Goal: Information Seeking & Learning: Learn about a topic

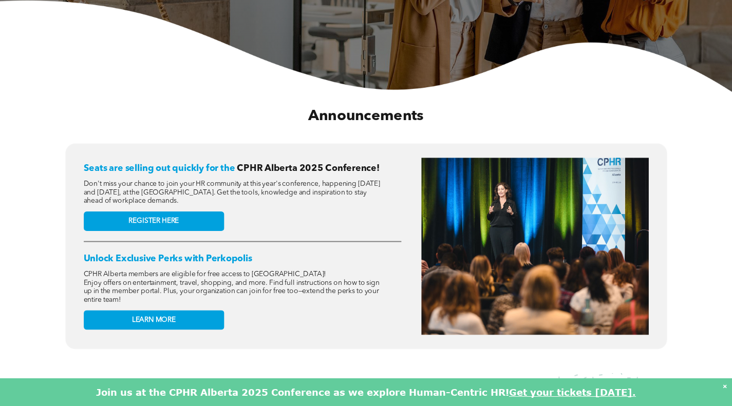
scroll to position [308, 0]
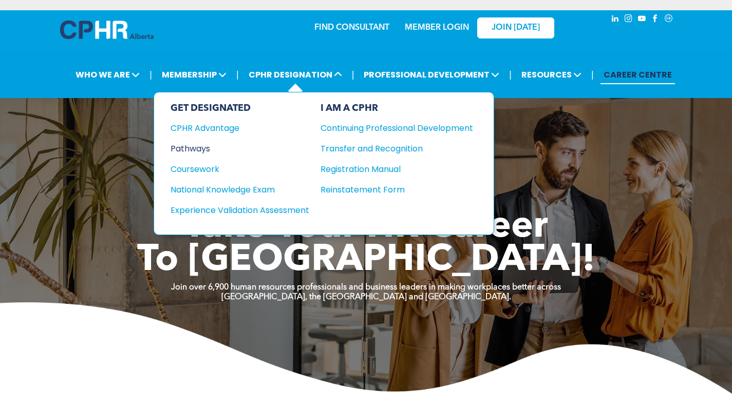
click at [208, 147] on div "Pathways" at bounding box center [233, 148] width 125 height 13
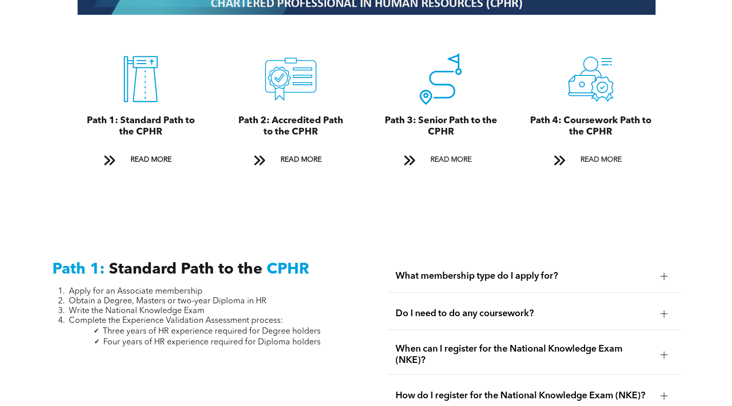
scroll to position [1165, 0]
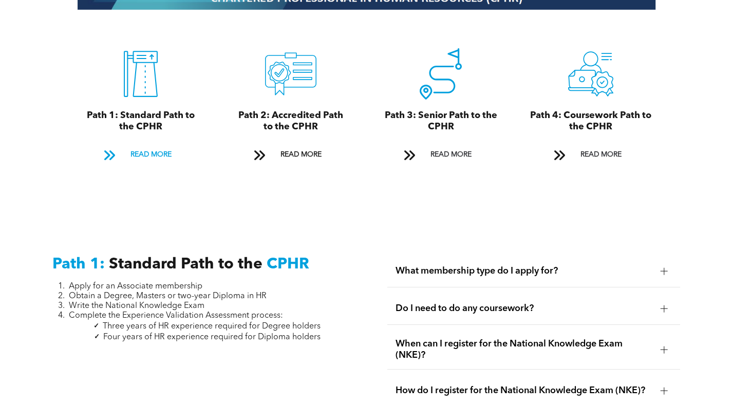
click at [138, 145] on span "READ MORE" at bounding box center [151, 154] width 48 height 19
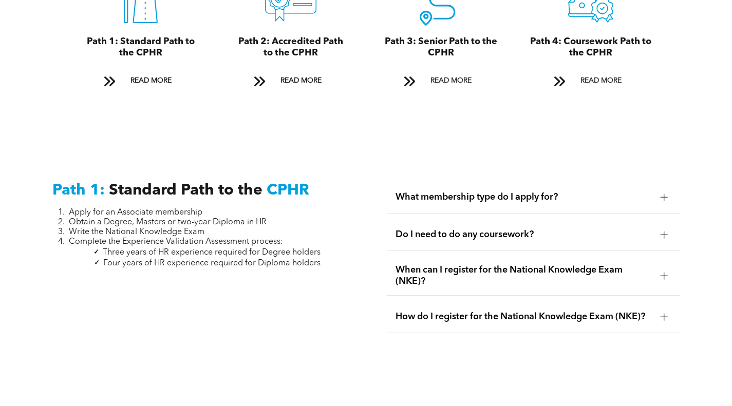
scroll to position [1168, 0]
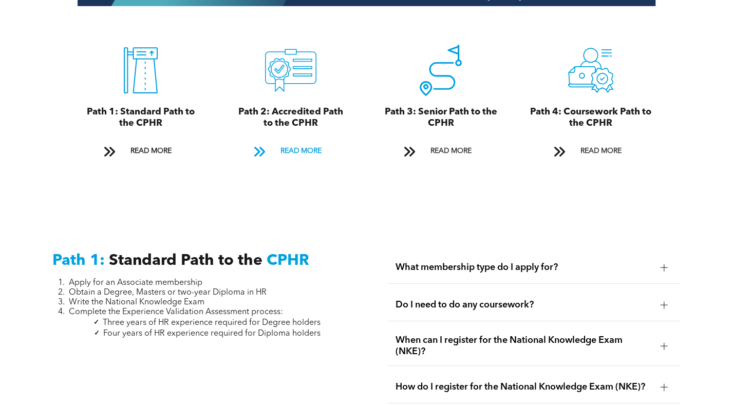
click at [300, 144] on span "READ MORE" at bounding box center [301, 151] width 48 height 19
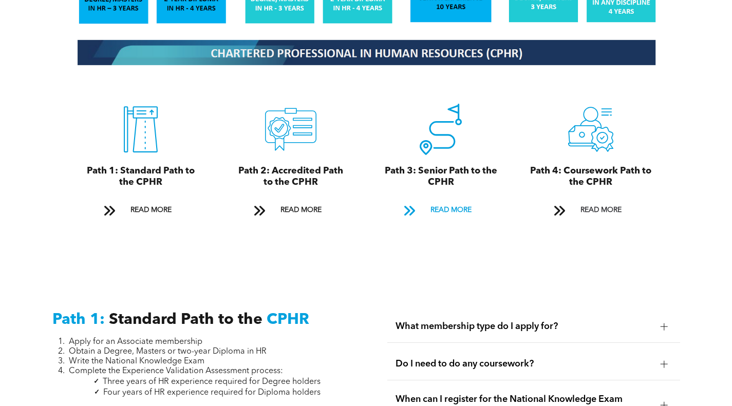
click at [452, 201] on span "READ MORE" at bounding box center [451, 210] width 48 height 19
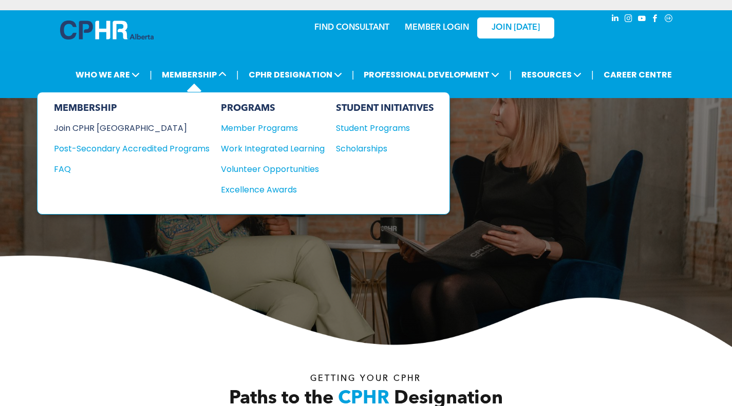
click at [96, 124] on div "Join CPHR [GEOGRAPHIC_DATA]" at bounding box center [124, 128] width 140 height 13
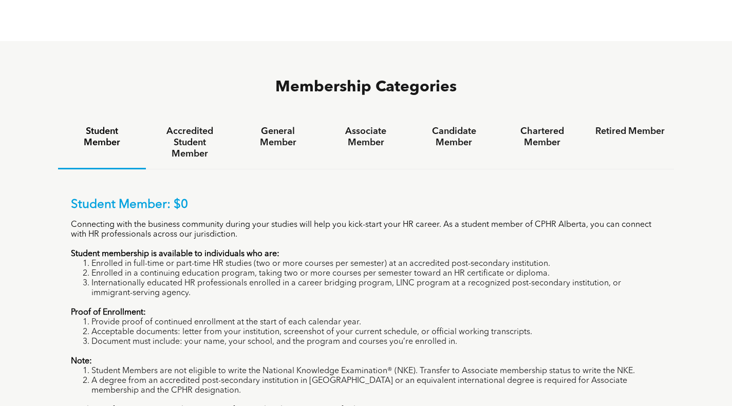
scroll to position [616, 0]
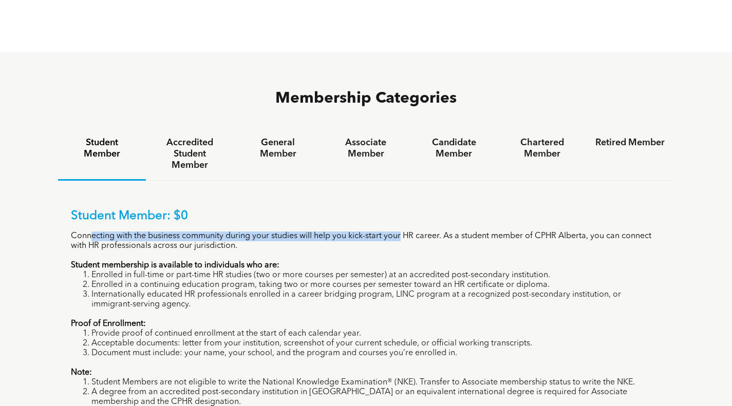
drag, startPoint x: 90, startPoint y: 191, endPoint x: 401, endPoint y: 187, distance: 310.8
click at [401, 232] on p "Connecting with the business community during your studies will help you kick-s…" at bounding box center [366, 242] width 591 height 20
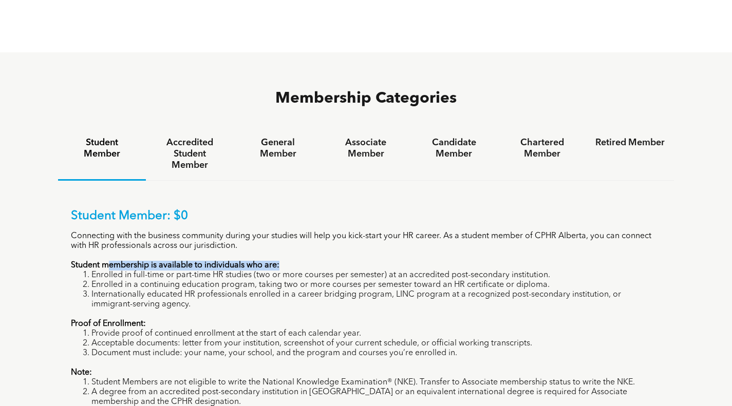
drag, startPoint x: 106, startPoint y: 217, endPoint x: 284, endPoint y: 218, distance: 177.2
click at [284, 261] on p "Student membership is available to individuals who are:" at bounding box center [366, 266] width 591 height 10
drag, startPoint x: 118, startPoint y: 252, endPoint x: 196, endPoint y: 252, distance: 78.6
click at [196, 290] on li "Internationally educated HR professionals enrolled in a career bridging program…" at bounding box center [376, 300] width 570 height 20
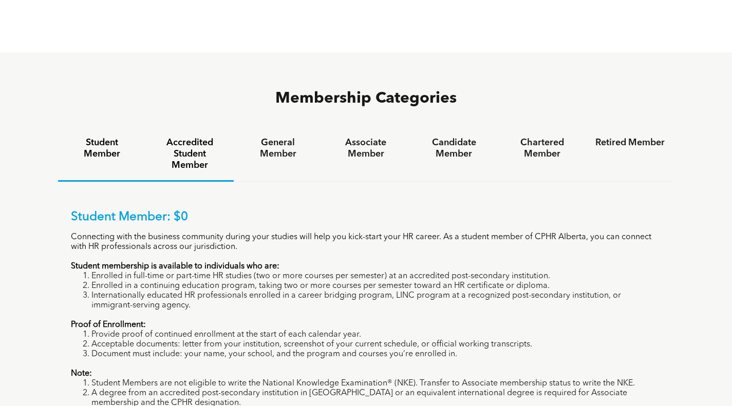
click at [191, 137] on h4 "Accredited Student Member" at bounding box center [189, 154] width 69 height 34
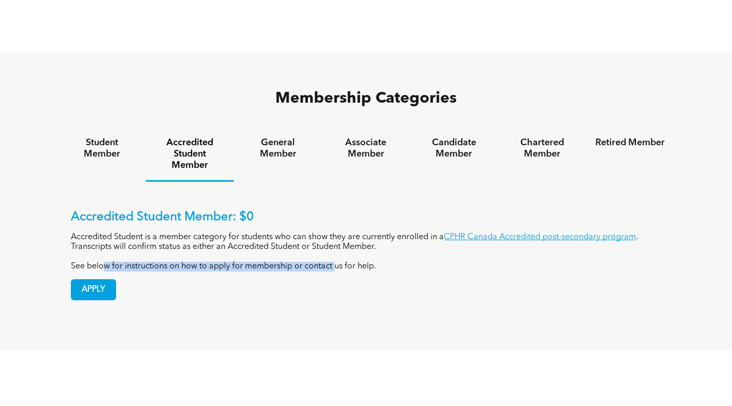
drag, startPoint x: 101, startPoint y: 217, endPoint x: 336, endPoint y: 215, distance: 234.8
click at [336, 262] on p "See below for instructions on how to apply for membership or contact us for hel…" at bounding box center [366, 267] width 591 height 10
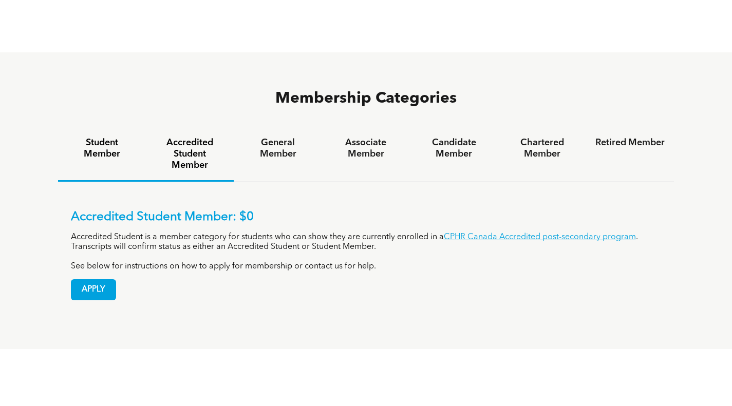
click at [101, 137] on h4 "Student Member" at bounding box center [101, 148] width 69 height 23
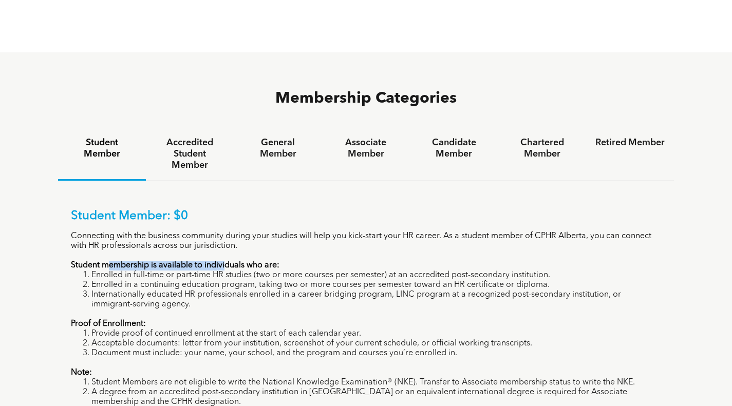
drag, startPoint x: 109, startPoint y: 216, endPoint x: 224, endPoint y: 217, distance: 114.6
click at [224, 261] on strong "Student membership is available to individuals who are:" at bounding box center [175, 265] width 209 height 8
click at [445, 290] on li "Internationally educated HR professionals enrolled in a career bridging program…" at bounding box center [376, 300] width 570 height 20
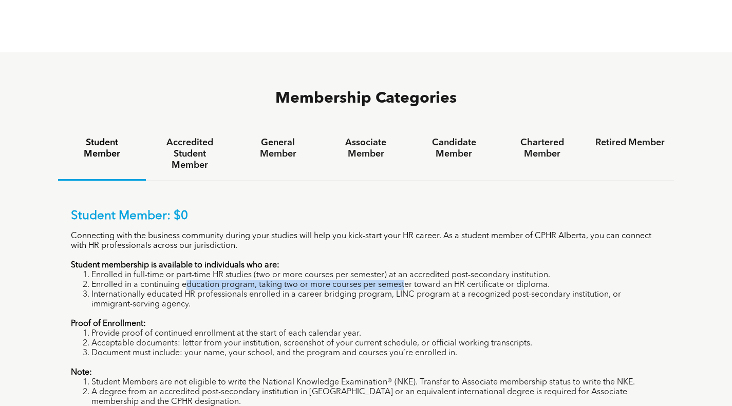
drag, startPoint x: 205, startPoint y: 239, endPoint x: 403, endPoint y: 238, distance: 197.8
click at [403, 280] on li "Enrolled in a continuing education program, taking two or more courses per seme…" at bounding box center [376, 285] width 570 height 10
drag, startPoint x: 187, startPoint y: 312, endPoint x: 333, endPoint y: 308, distance: 146.0
click at [333, 308] on div "Student Member: $0 Connecting with the business community during your studies w…" at bounding box center [366, 318] width 591 height 218
drag, startPoint x: 162, startPoint y: 276, endPoint x: 271, endPoint y: 268, distance: 109.7
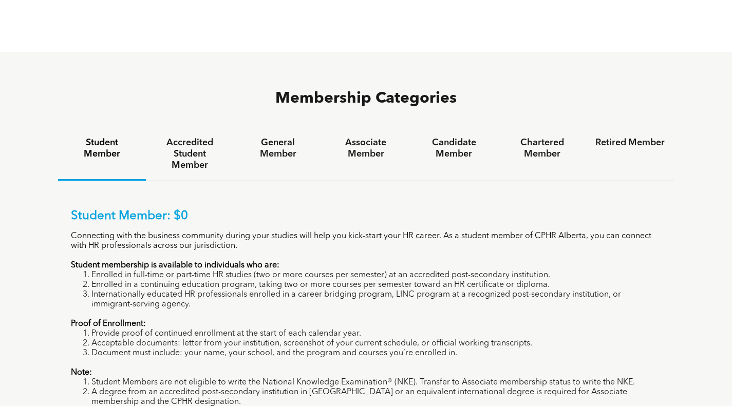
click at [271, 268] on div "Student Member: $0 Connecting with the business community during your studies w…" at bounding box center [366, 318] width 591 height 218
drag, startPoint x: 180, startPoint y: 220, endPoint x: 314, endPoint y: 209, distance: 134.0
click at [313, 261] on p "Student membership is available to individuals who are:" at bounding box center [366, 266] width 591 height 10
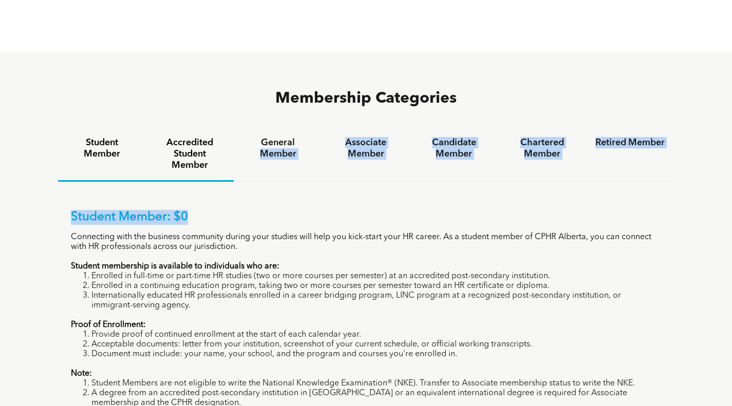
drag, startPoint x: 195, startPoint y: 133, endPoint x: 258, endPoint y: 109, distance: 67.9
click at [263, 128] on div "Student Member Accredited Student Member General Member Associate Member Candid…" at bounding box center [366, 299] width 616 height 342
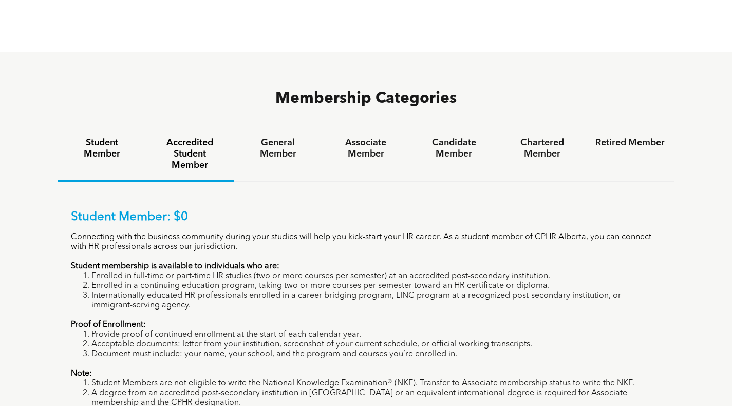
click at [175, 137] on h4 "Accredited Student Member" at bounding box center [189, 154] width 69 height 34
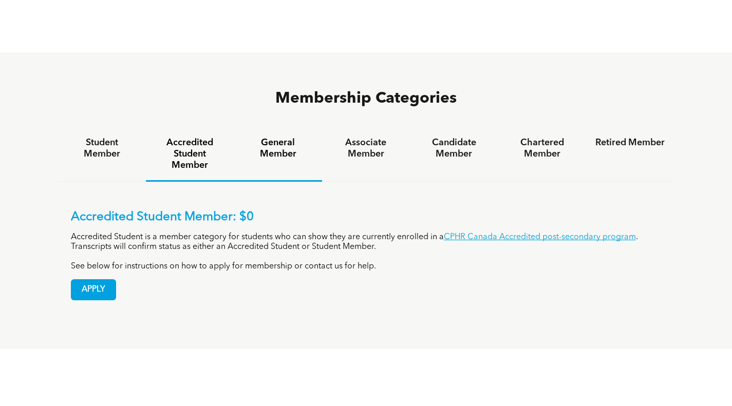
click at [255, 137] on h4 "General Member" at bounding box center [277, 148] width 69 height 23
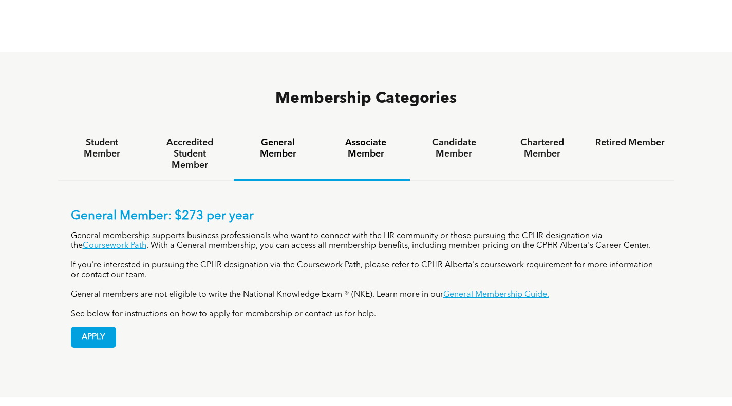
drag, startPoint x: 335, startPoint y: 98, endPoint x: 390, endPoint y: 98, distance: 55.5
click at [335, 137] on h4 "Associate Member" at bounding box center [365, 148] width 69 height 23
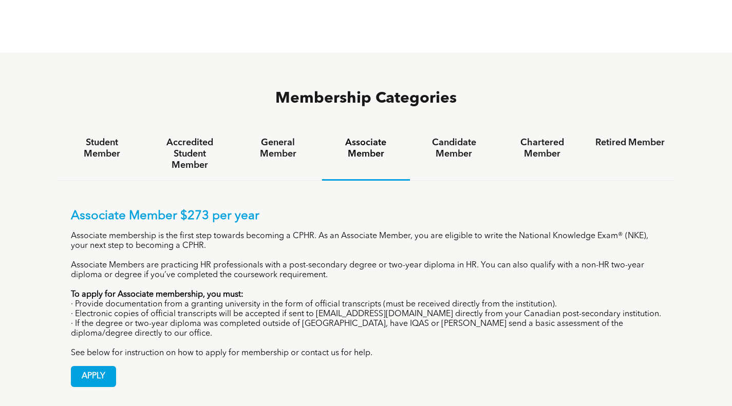
click at [414, 128] on div "Candidate Member" at bounding box center [454, 154] width 88 height 53
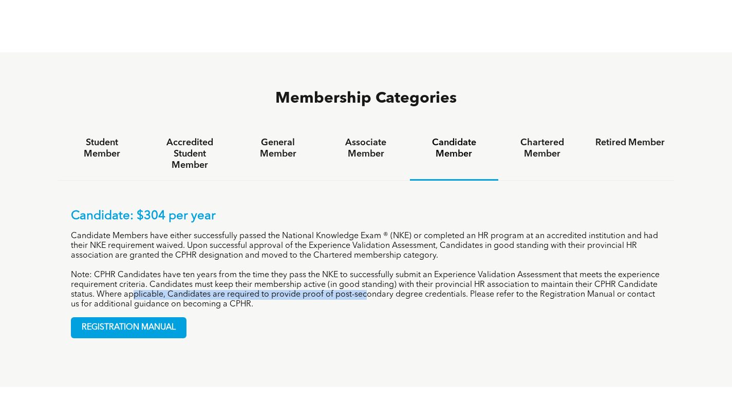
drag, startPoint x: 175, startPoint y: 248, endPoint x: 293, endPoint y: 221, distance: 120.6
click at [399, 271] on p "Note: CPHR Candidates have ten years from the time they pass the NKE to success…" at bounding box center [366, 290] width 591 height 39
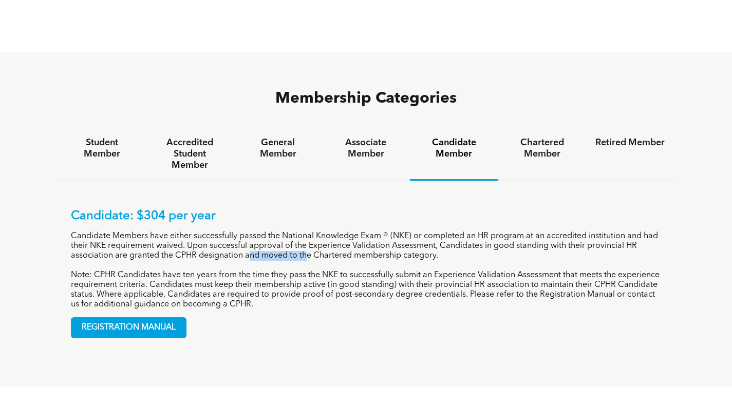
drag, startPoint x: 231, startPoint y: 206, endPoint x: 317, endPoint y: 204, distance: 85.8
click at [317, 232] on p "Candidate Members have either successfully passed the National Knowledge Exam ®…" at bounding box center [366, 246] width 591 height 29
drag, startPoint x: 205, startPoint y: 195, endPoint x: 352, endPoint y: 194, distance: 146.9
click at [352, 232] on p "Candidate Members have either successfully passed the National Knowledge Exam ®…" at bounding box center [366, 246] width 591 height 29
drag, startPoint x: 168, startPoint y: 191, endPoint x: 338, endPoint y: 191, distance: 170.0
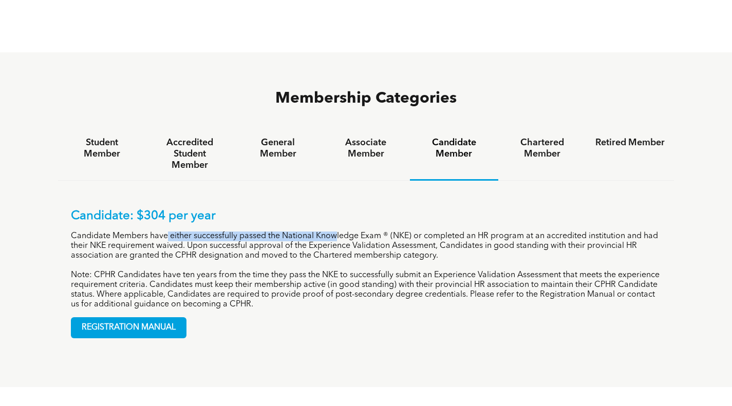
click at [338, 232] on p "Candidate Members have either successfully passed the National Knowledge Exam ®…" at bounding box center [366, 246] width 591 height 29
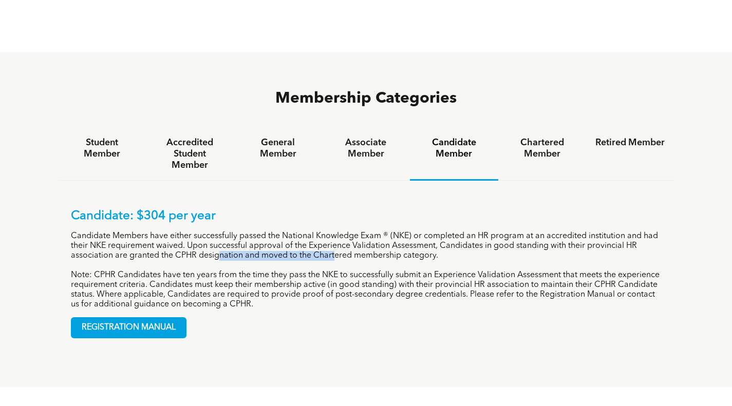
drag, startPoint x: 201, startPoint y: 208, endPoint x: 360, endPoint y: 205, distance: 158.8
click at [329, 232] on p "Candidate Members have either successfully passed the National Knowledge Exam ®…" at bounding box center [366, 246] width 591 height 29
drag, startPoint x: 266, startPoint y: 257, endPoint x: 476, endPoint y: 249, distance: 210.3
click at [476, 271] on p "Note: CPHR Candidates have ten years from the time they pass the NKE to success…" at bounding box center [366, 290] width 591 height 39
drag, startPoint x: 350, startPoint y: 220, endPoint x: 401, endPoint y: 207, distance: 53.0
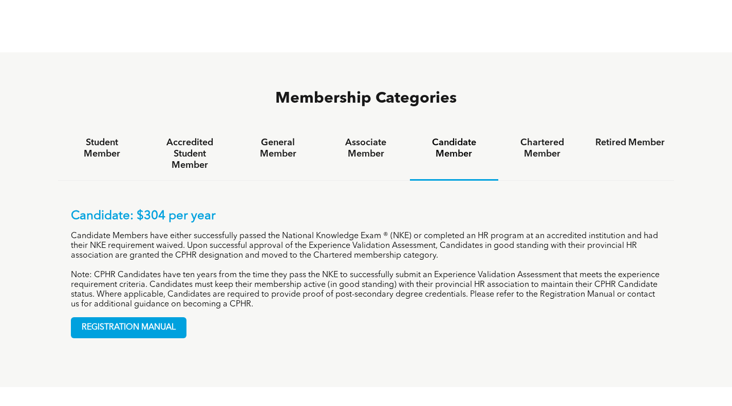
click at [455, 217] on div "Candidate: $304 per year Candidate Members have either successfully passed the …" at bounding box center [366, 259] width 591 height 101
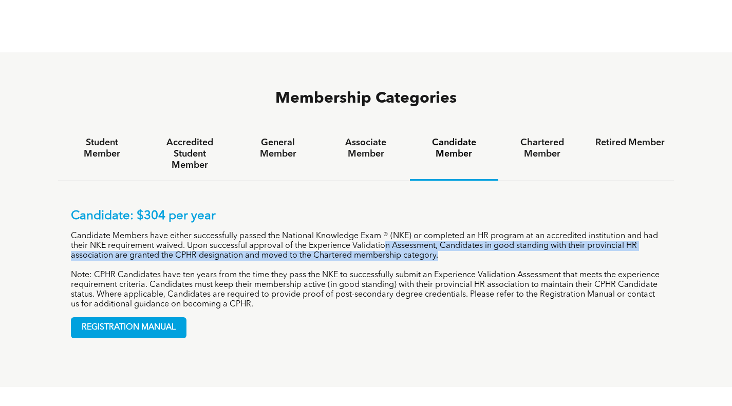
drag, startPoint x: 386, startPoint y: 200, endPoint x: 461, endPoint y: 202, distance: 75.0
click at [459, 232] on p "Candidate Members have either successfully passed the National Knowledge Exam ®…" at bounding box center [366, 246] width 591 height 29
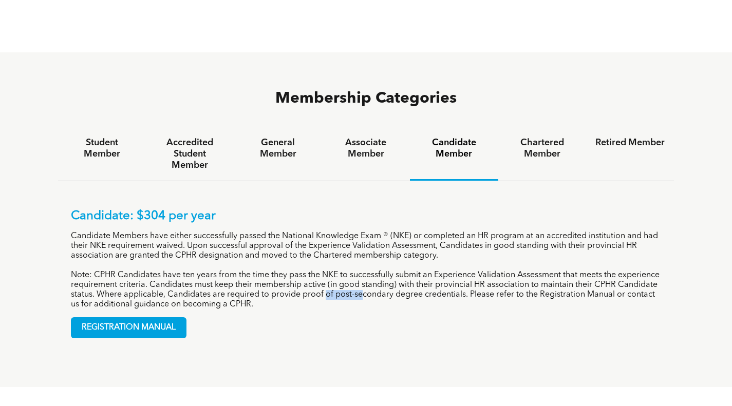
drag, startPoint x: 366, startPoint y: 245, endPoint x: 443, endPoint y: 236, distance: 77.0
click at [419, 271] on p "Note: CPHR Candidates have ten years from the time they pass the NKE to success…" at bounding box center [366, 290] width 591 height 39
click at [320, 271] on p "Note: CPHR Candidates have ten years from the time they pass the NKE to success…" at bounding box center [366, 290] width 591 height 39
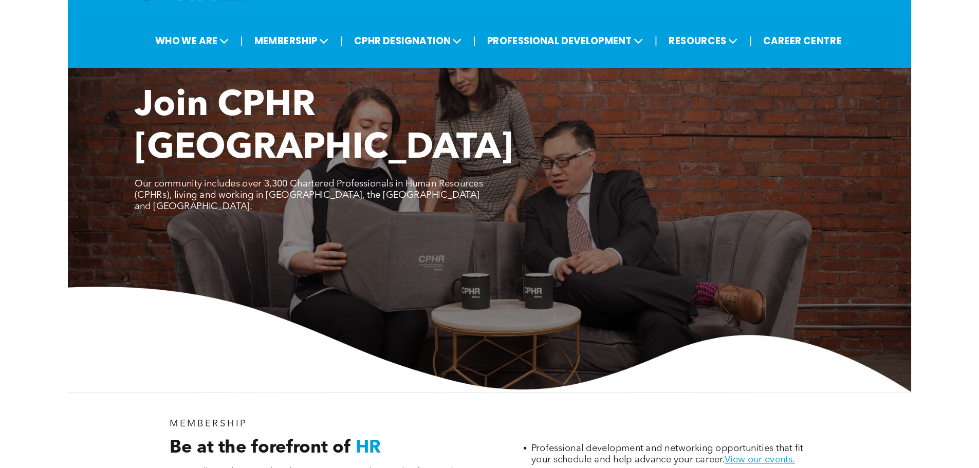
scroll to position [51, 0]
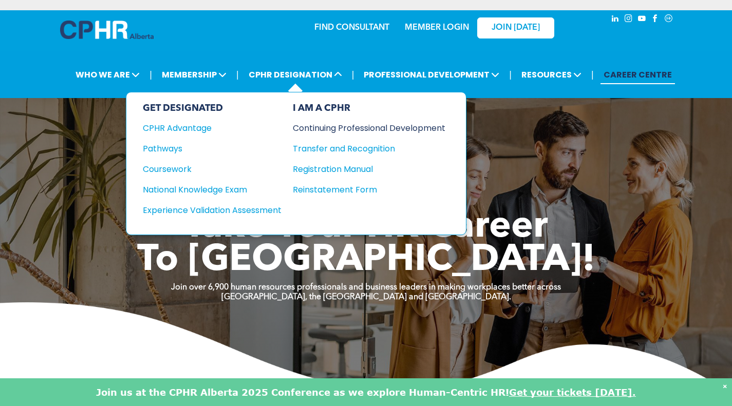
click at [378, 126] on div "Continuing Professional Development" at bounding box center [361, 128] width 137 height 13
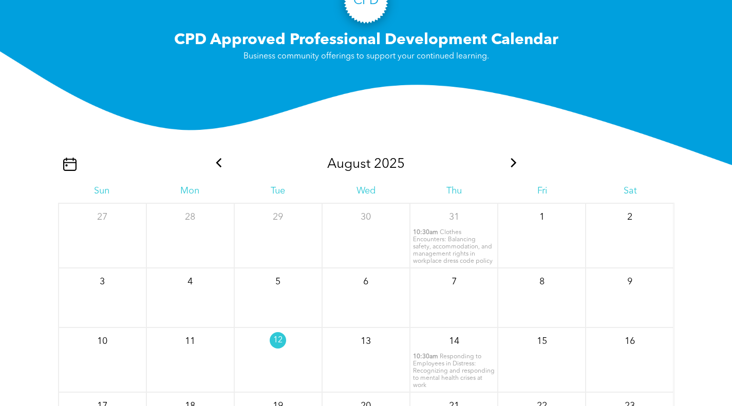
scroll to position [1130, 0]
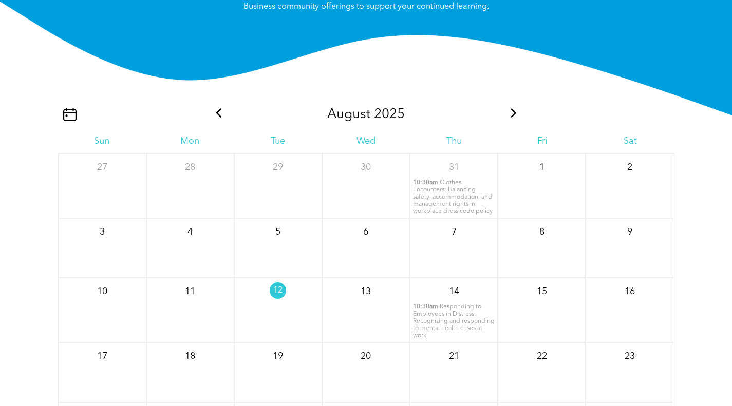
click at [444, 189] on span "Clothes Encounters: Balancing safety, accommodation, and management rights in w…" at bounding box center [453, 197] width 80 height 35
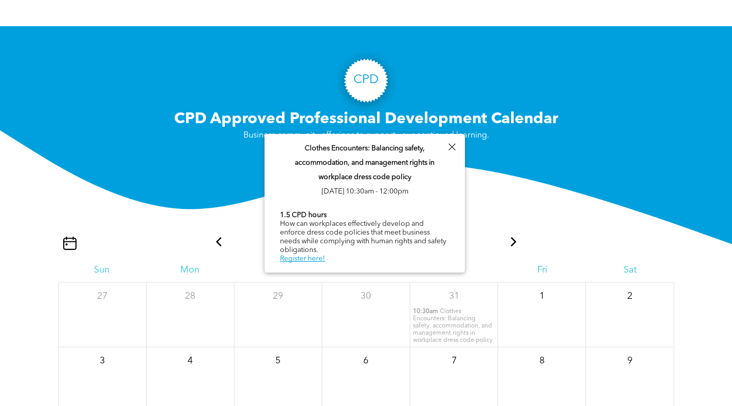
scroll to position [873, 0]
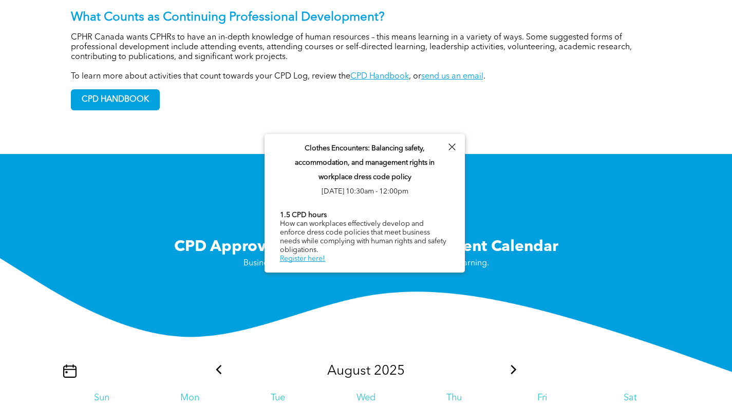
click at [454, 149] on div at bounding box center [452, 147] width 14 height 14
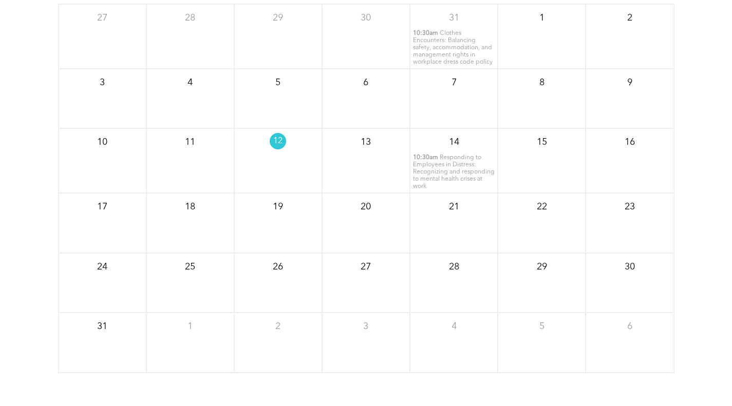
scroll to position [1233, 0]
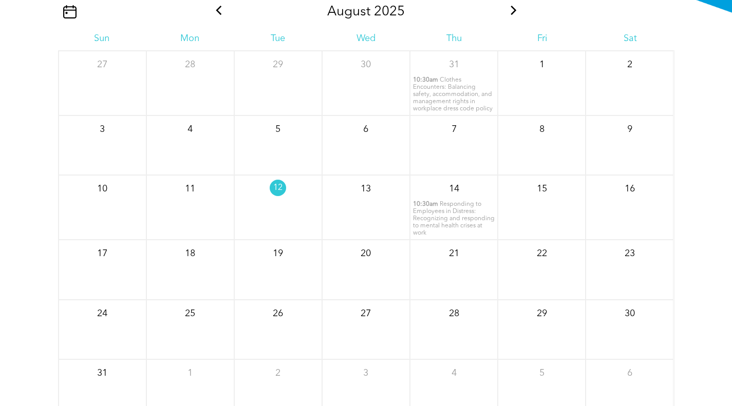
click at [454, 219] on span "Responding to Employees in Distress: Recognizing and responding to mental healt…" at bounding box center [454, 218] width 82 height 35
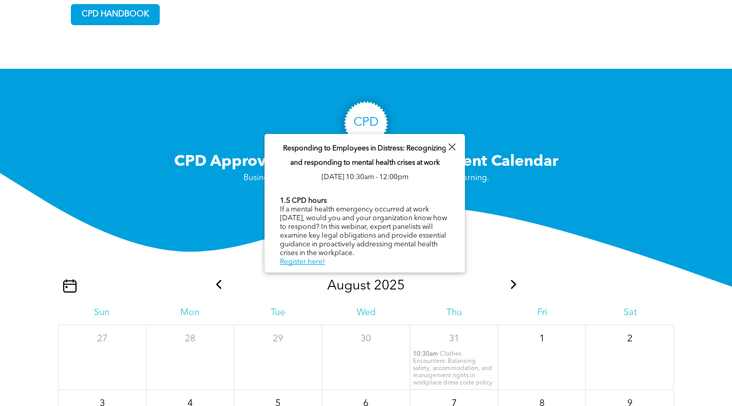
scroll to position [1027, 0]
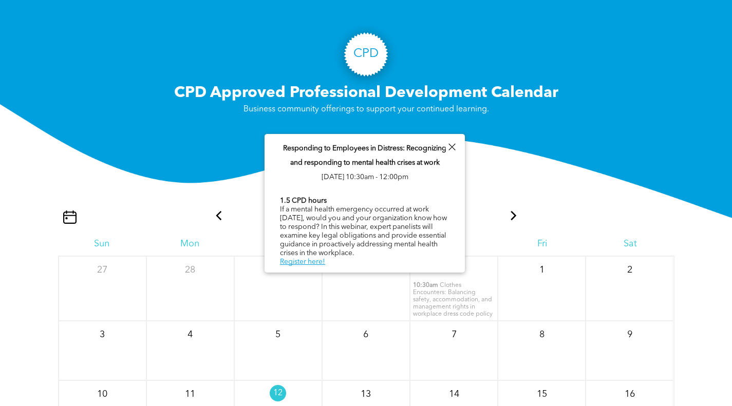
click at [454, 147] on div at bounding box center [452, 147] width 14 height 14
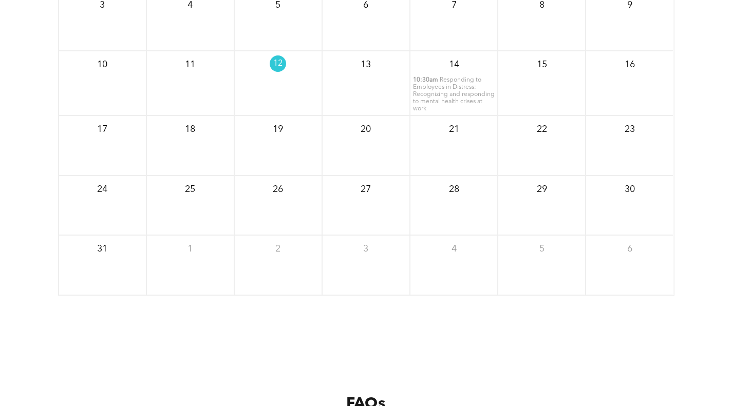
scroll to position [1233, 0]
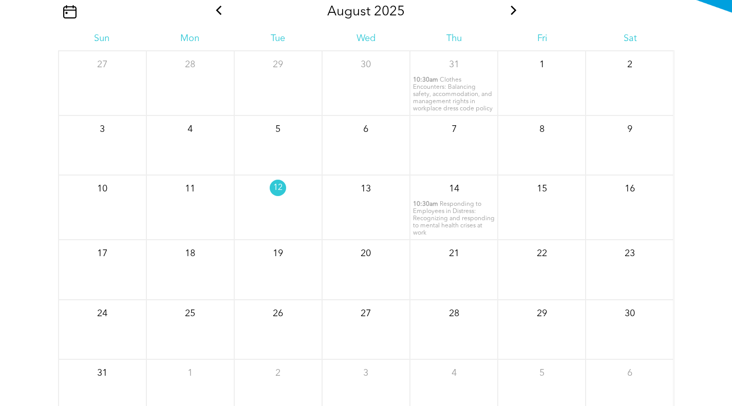
click at [514, 14] on icon at bounding box center [513, 10] width 13 height 9
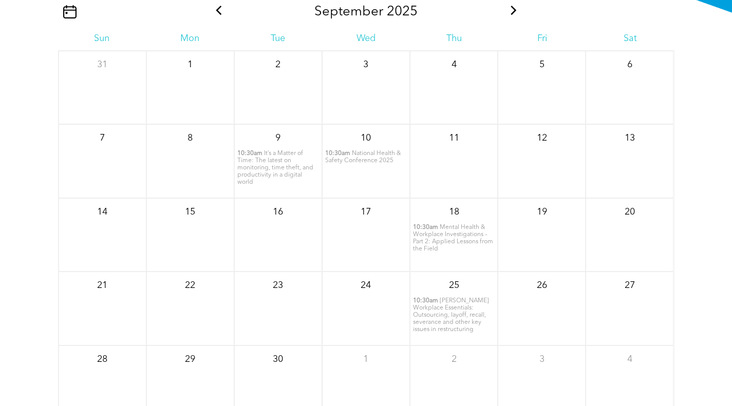
click at [512, 14] on icon at bounding box center [514, 10] width 6 height 9
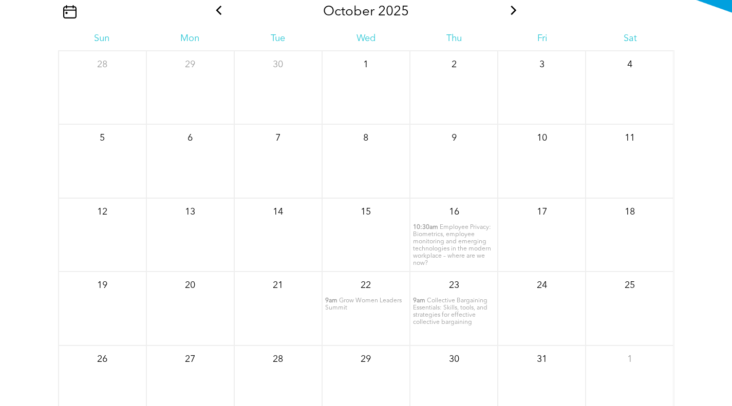
click at [512, 14] on icon at bounding box center [514, 10] width 6 height 9
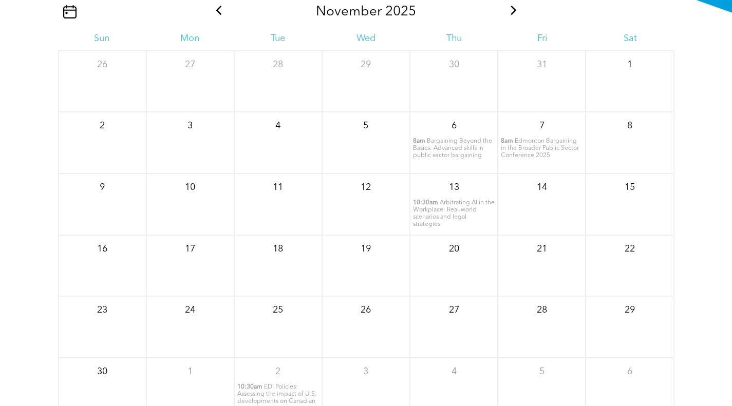
click at [515, 11] on icon at bounding box center [514, 10] width 6 height 9
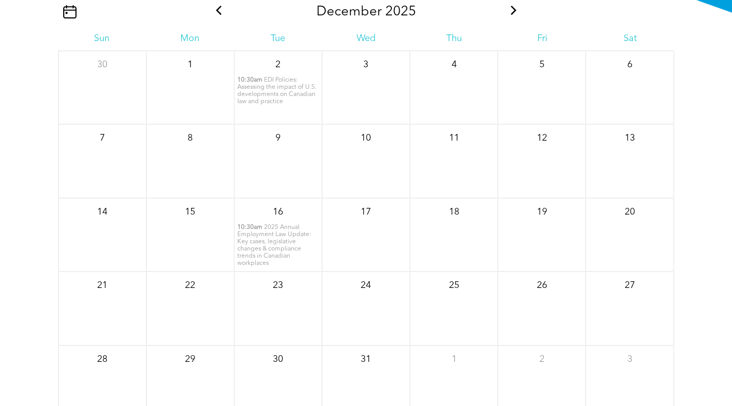
click at [221, 13] on icon at bounding box center [218, 10] width 13 height 9
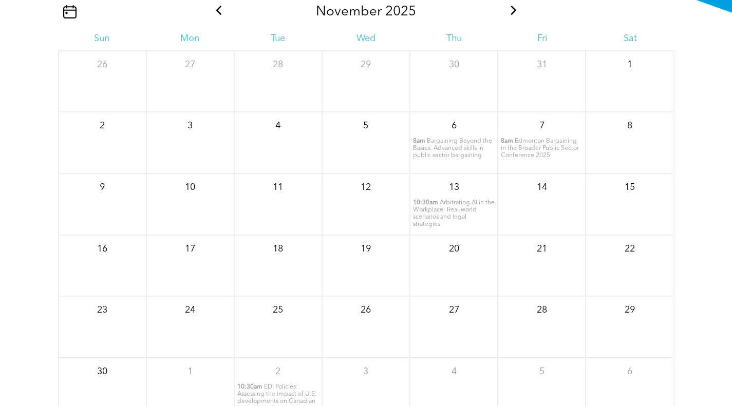
click at [221, 13] on icon at bounding box center [218, 10] width 13 height 9
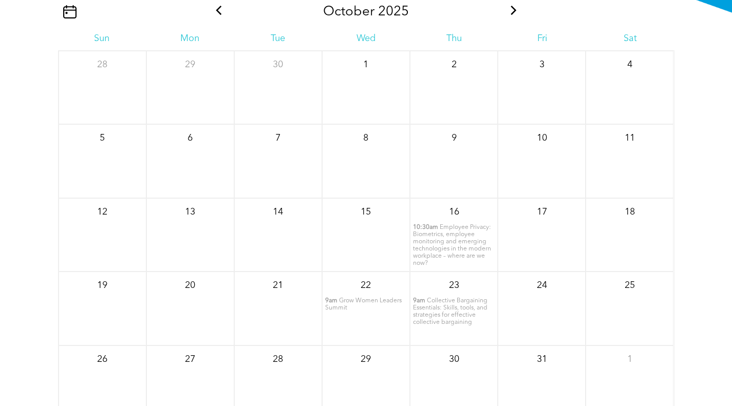
click at [221, 13] on icon at bounding box center [218, 10] width 13 height 9
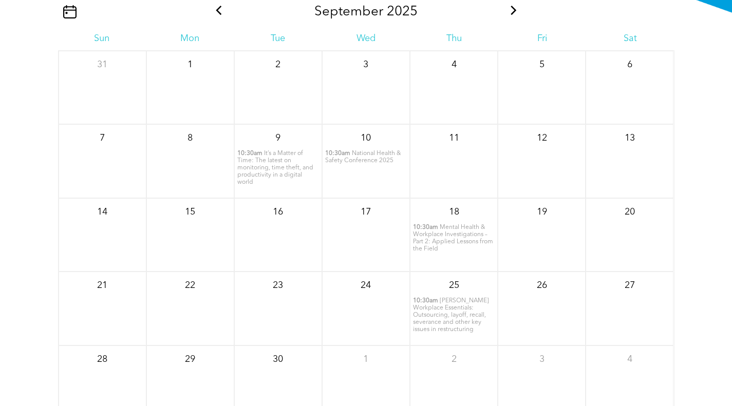
click at [218, 13] on icon at bounding box center [219, 10] width 6 height 9
